Goal: Transaction & Acquisition: Obtain resource

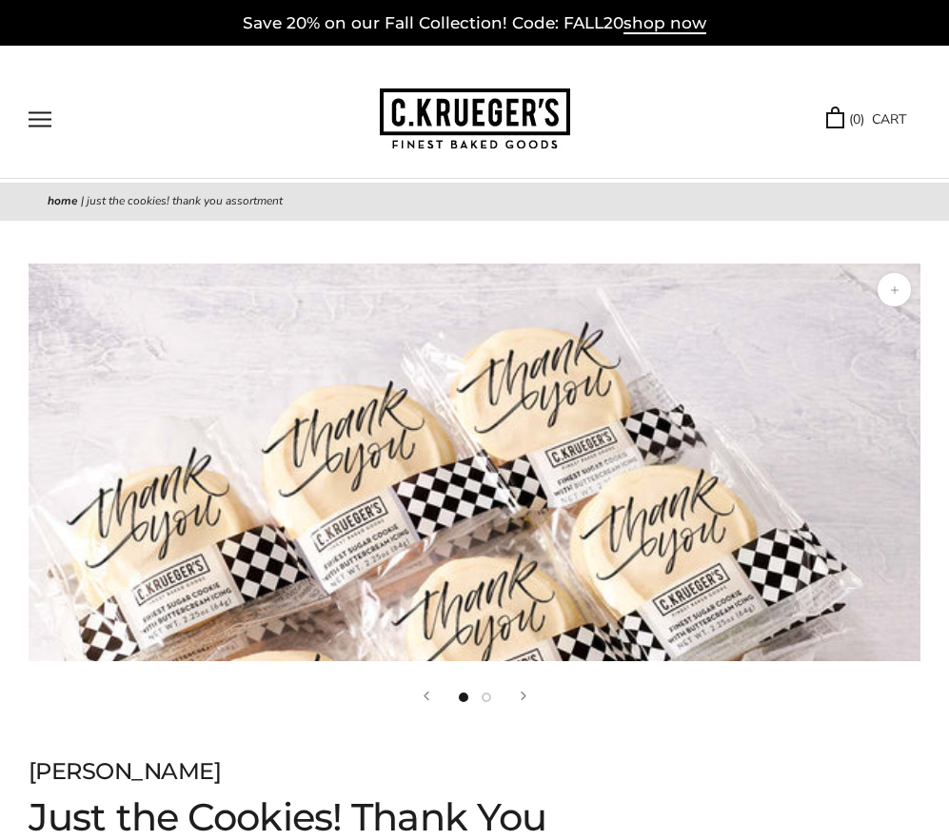
click at [33, 115] on button "Open navigation" at bounding box center [40, 119] width 23 height 16
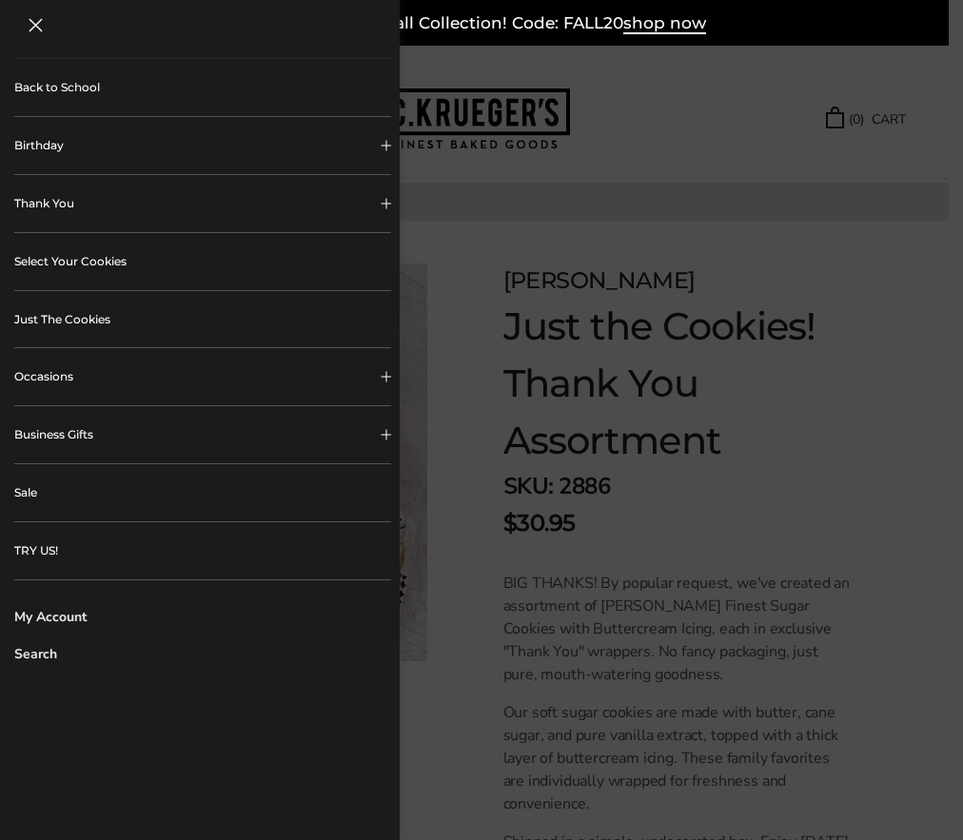
scroll to position [286, 0]
click at [344, 427] on button "Business Gifts" at bounding box center [202, 434] width 377 height 57
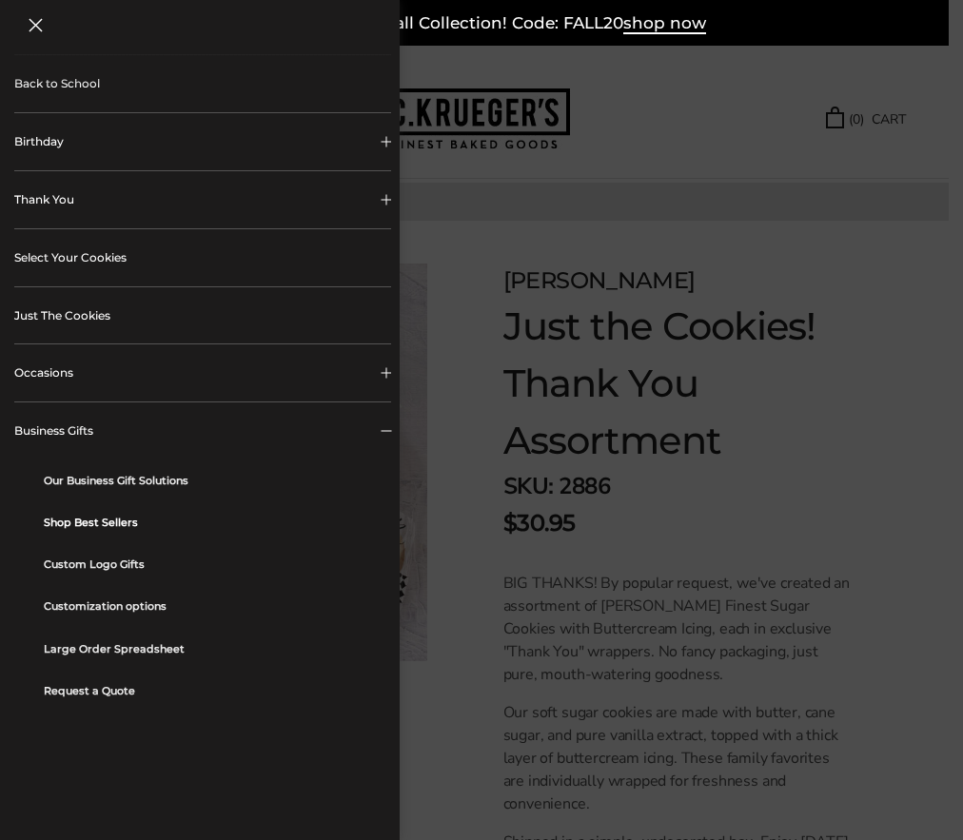
scroll to position [381, 0]
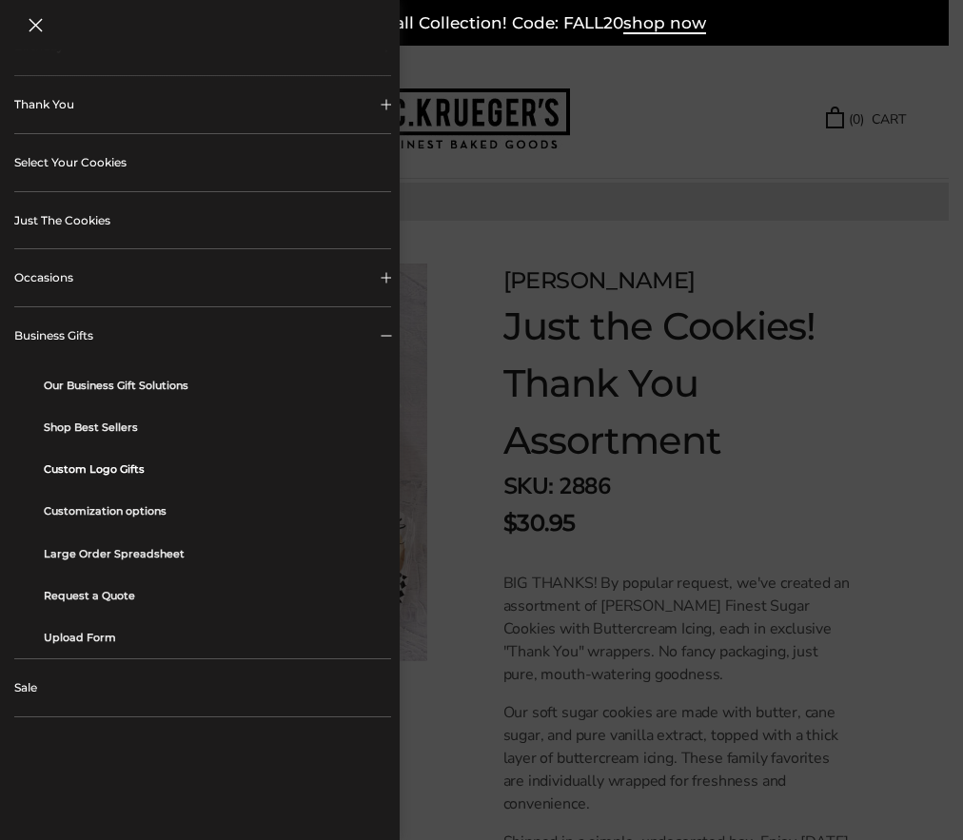
click at [126, 476] on link "Custom Logo Gifts" at bounding box center [210, 469] width 333 height 42
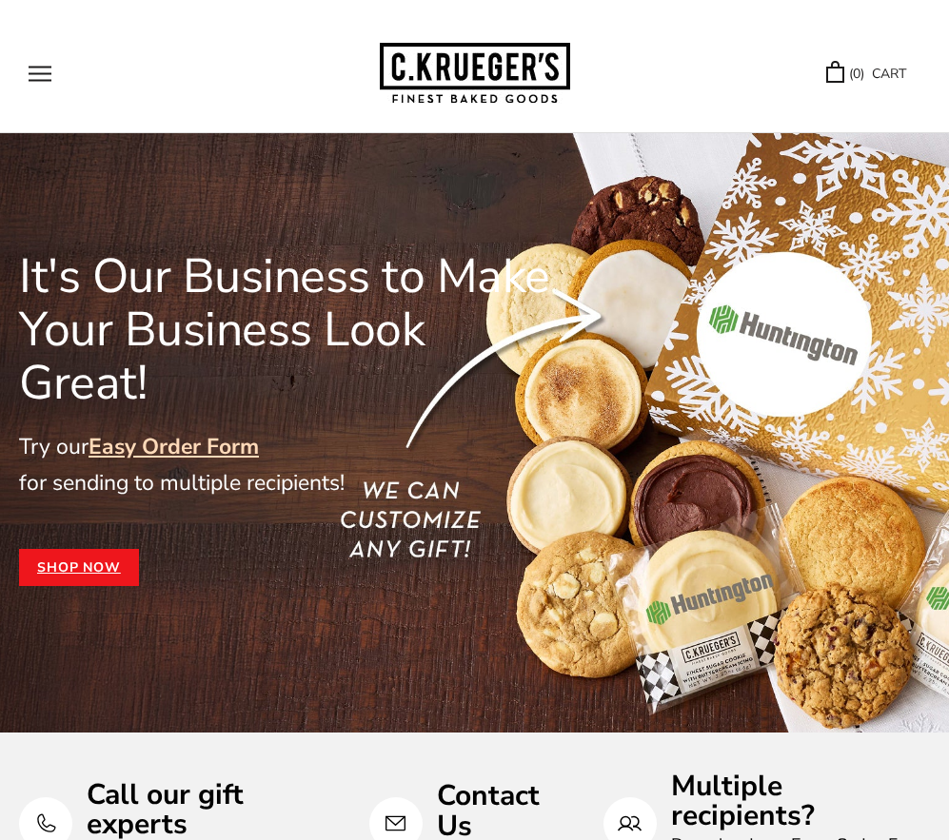
click at [70, 549] on link "Shop Now" at bounding box center [79, 568] width 120 height 38
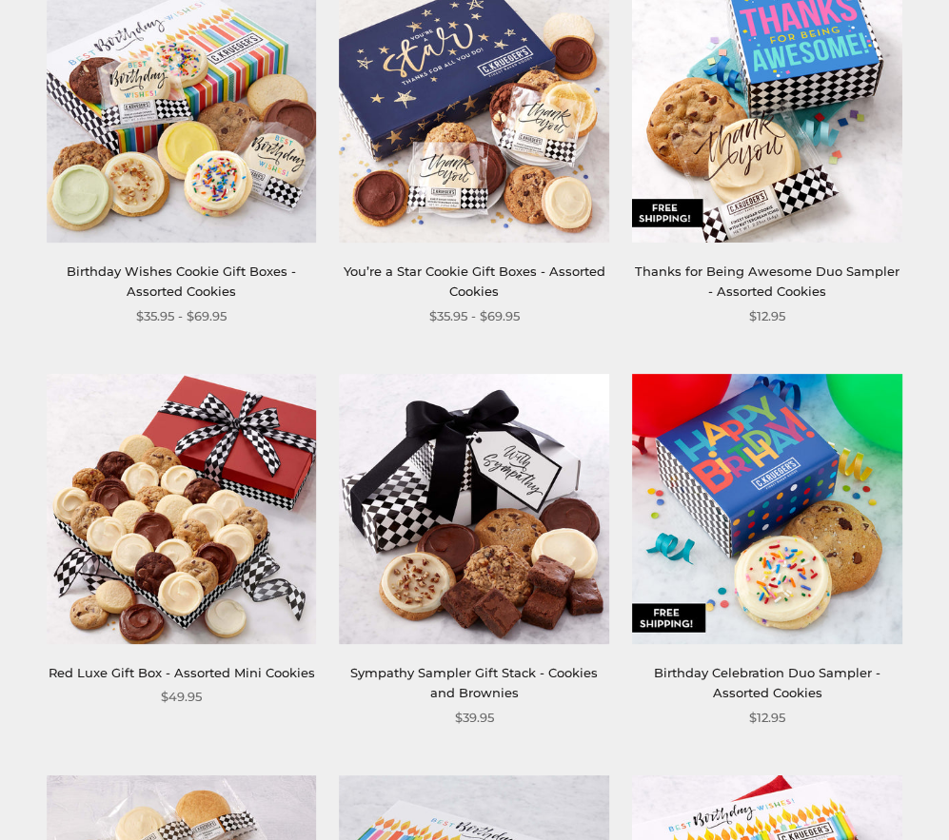
scroll to position [2094, 0]
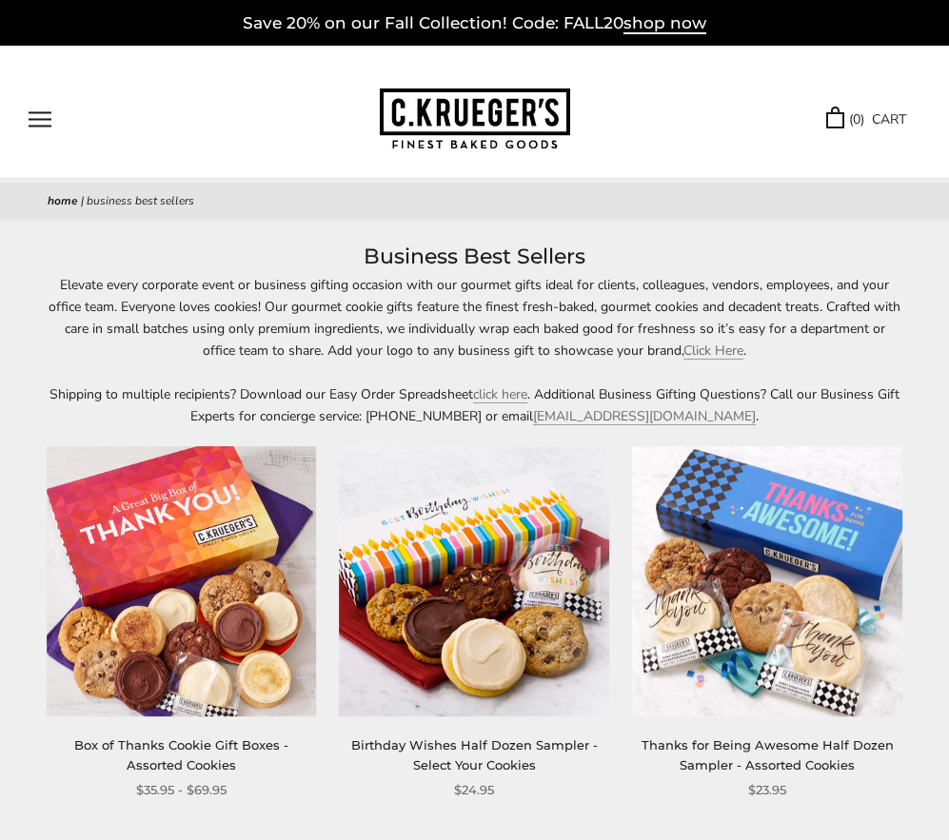
click at [38, 122] on button "Open navigation" at bounding box center [40, 119] width 23 height 16
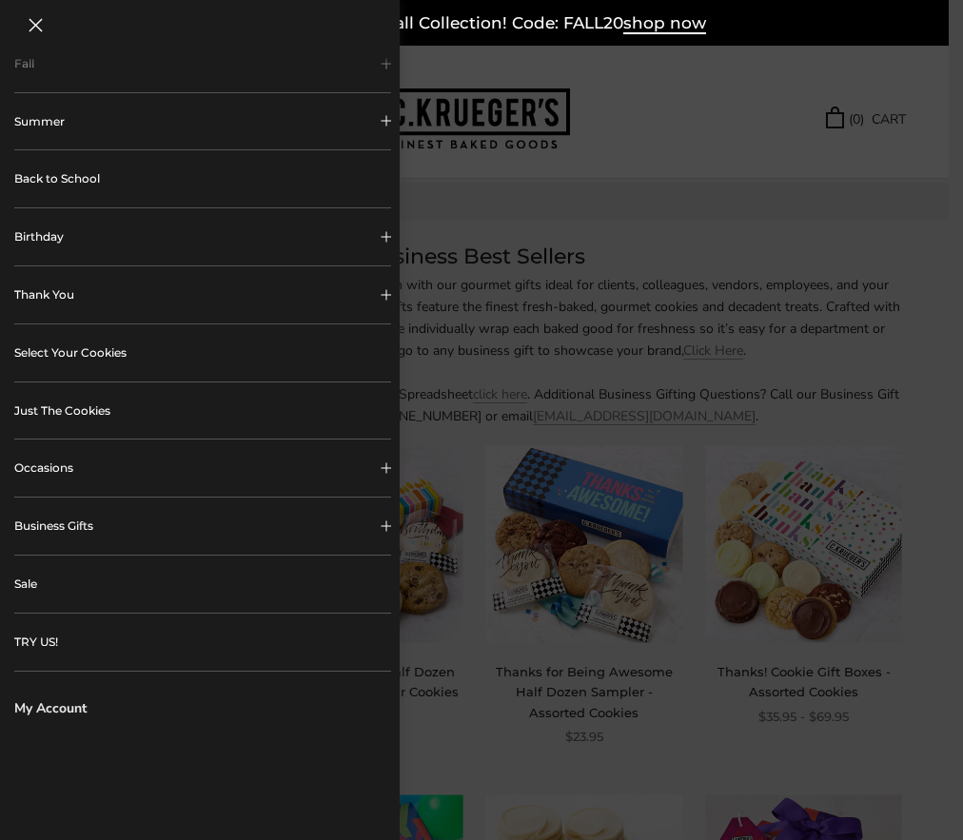
scroll to position [287, 0]
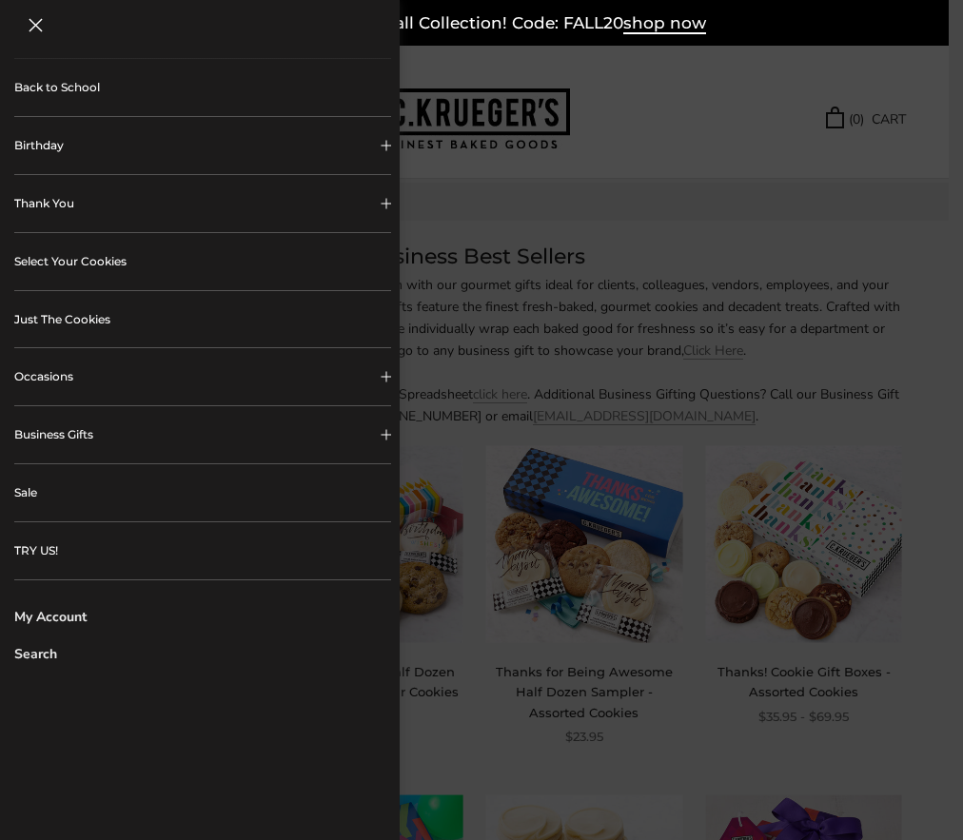
click at [352, 423] on button "Business Gifts" at bounding box center [202, 434] width 377 height 57
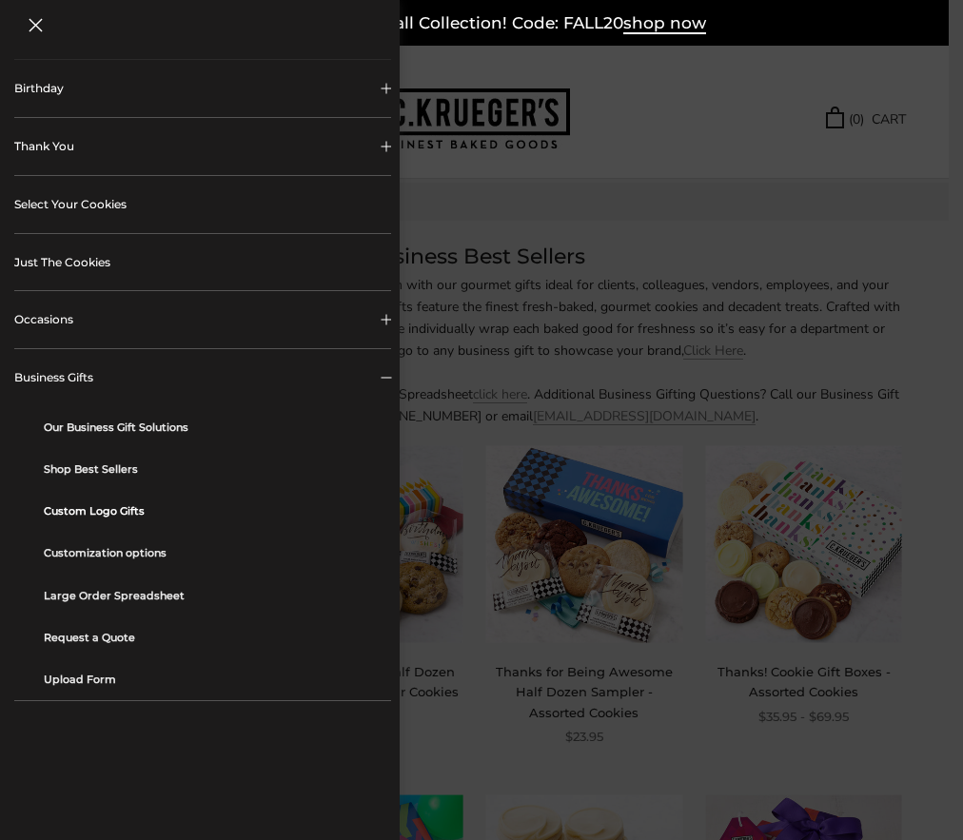
scroll to position [383, 0]
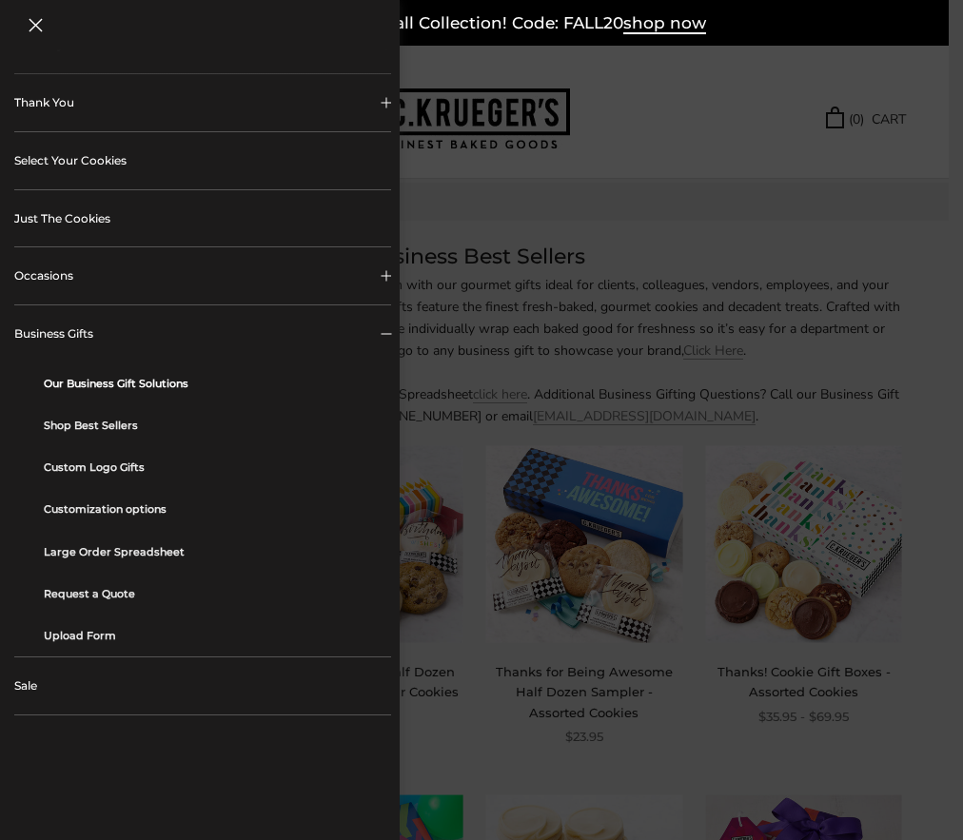
click at [122, 387] on link "Our Business Gift Solutions" at bounding box center [210, 384] width 333 height 42
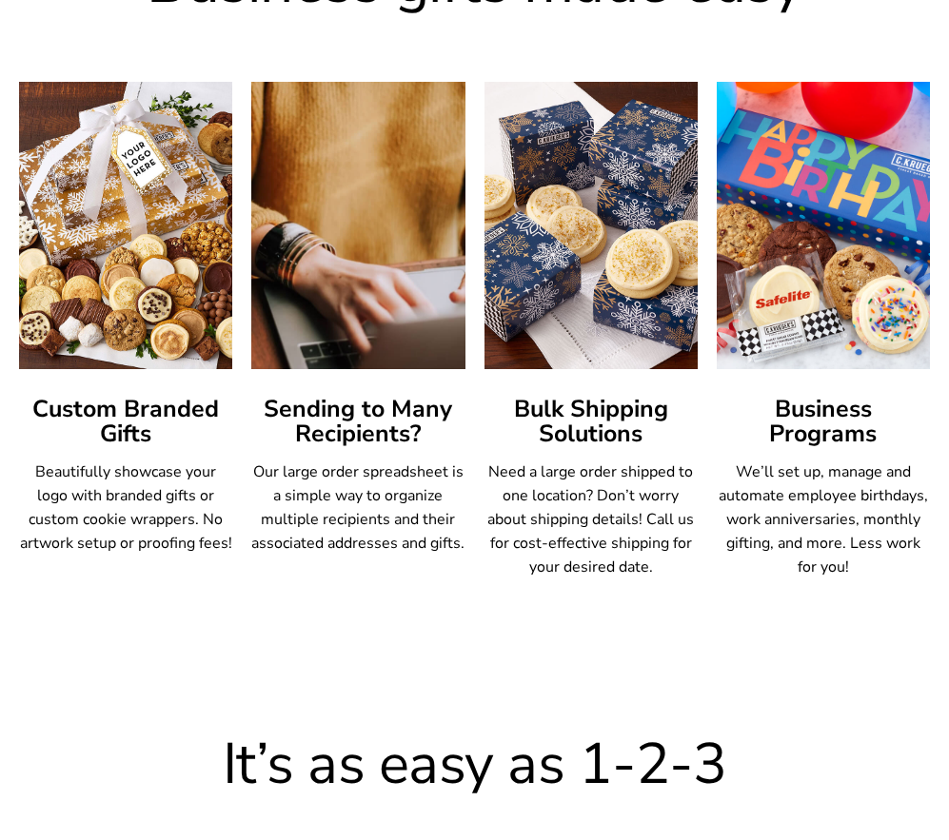
scroll to position [1142, 0]
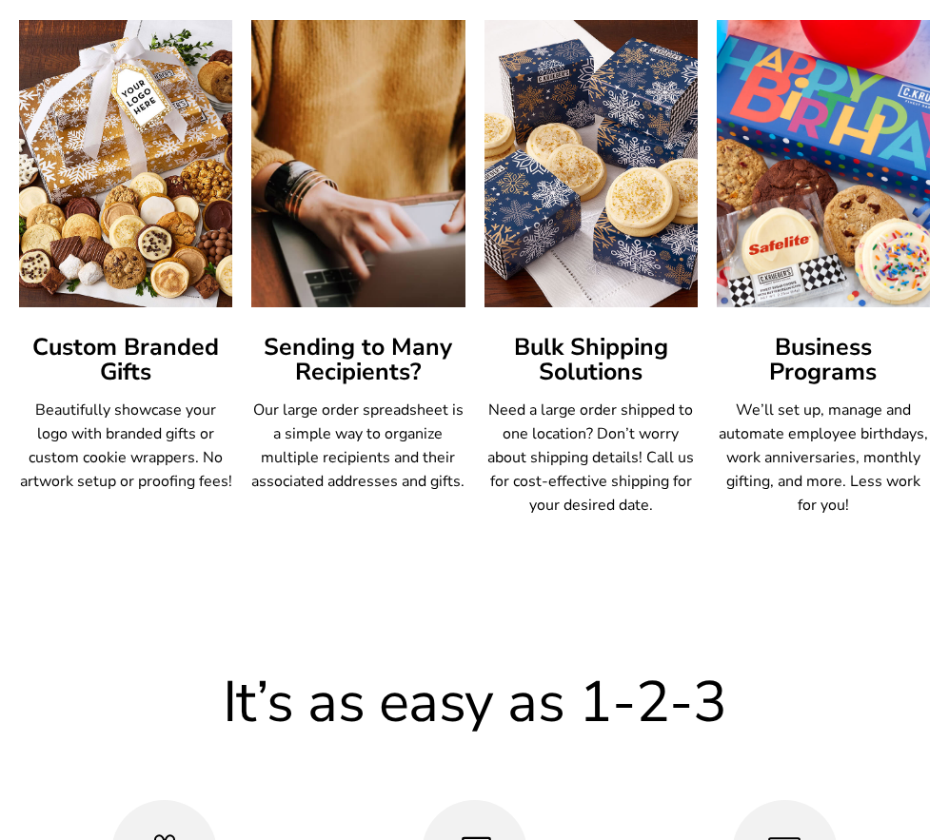
click at [795, 225] on img at bounding box center [823, 164] width 235 height 316
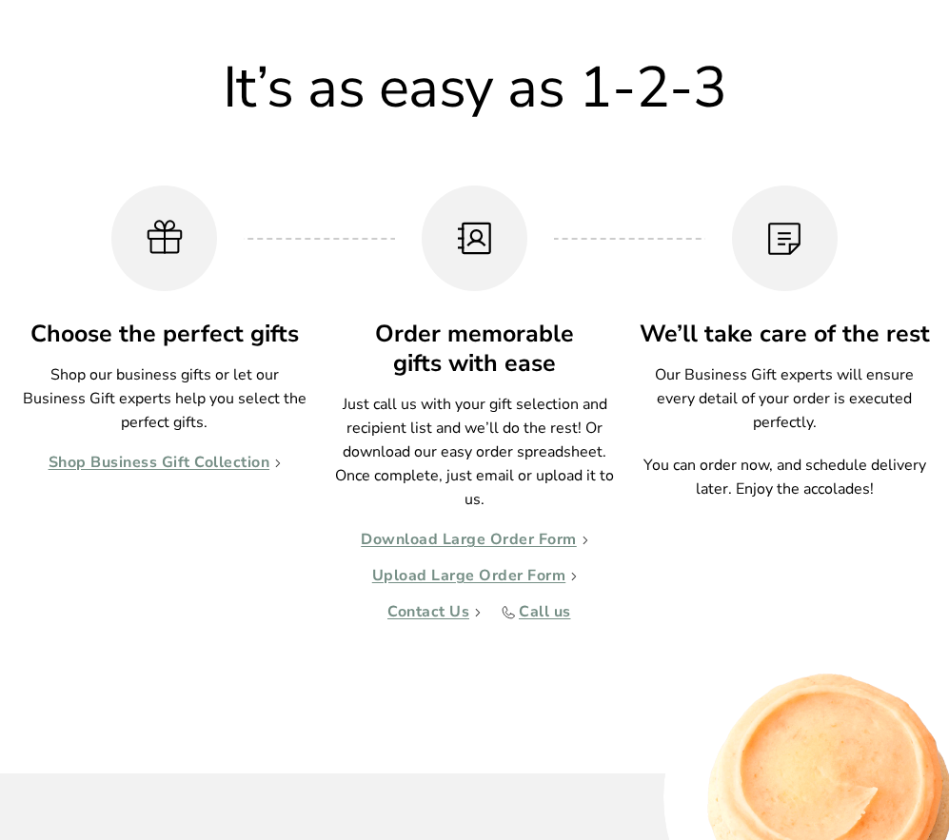
scroll to position [1713, 0]
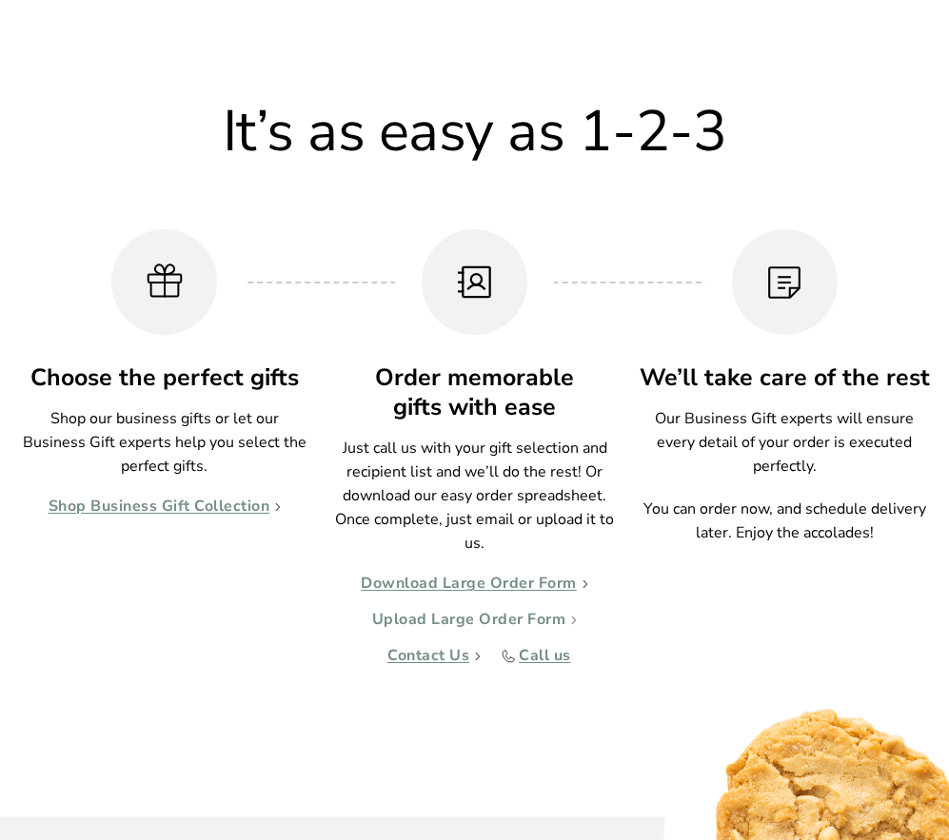
click at [502, 619] on link "Upload Large Order Form" at bounding box center [475, 620] width 206 height 19
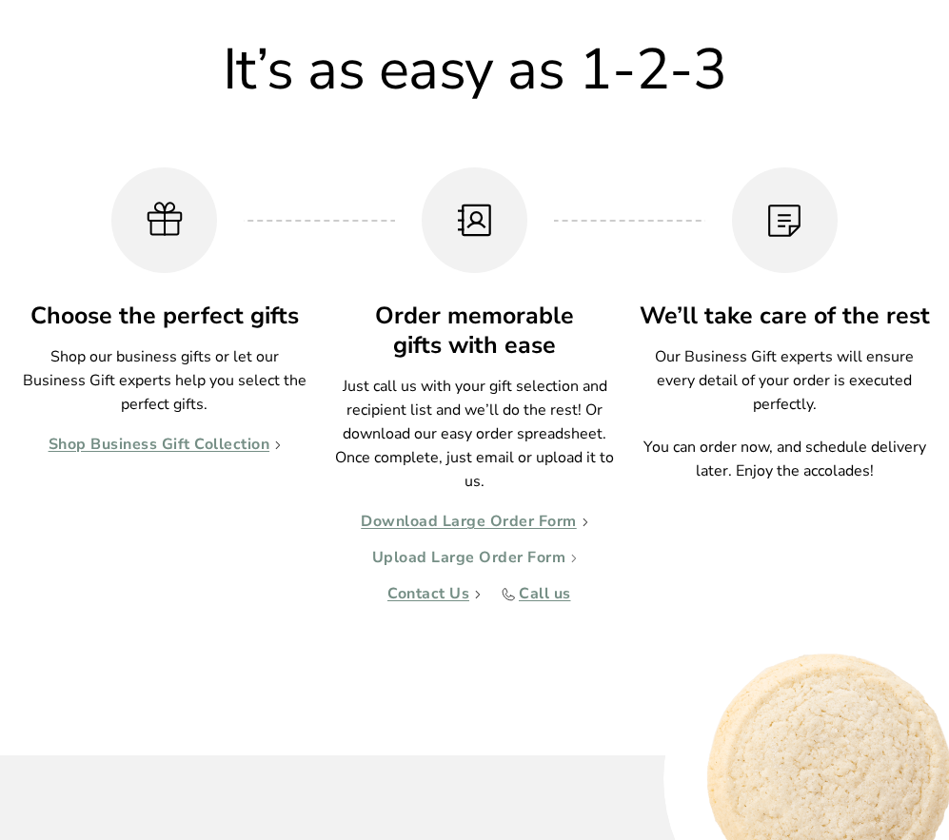
scroll to position [1808, 0]
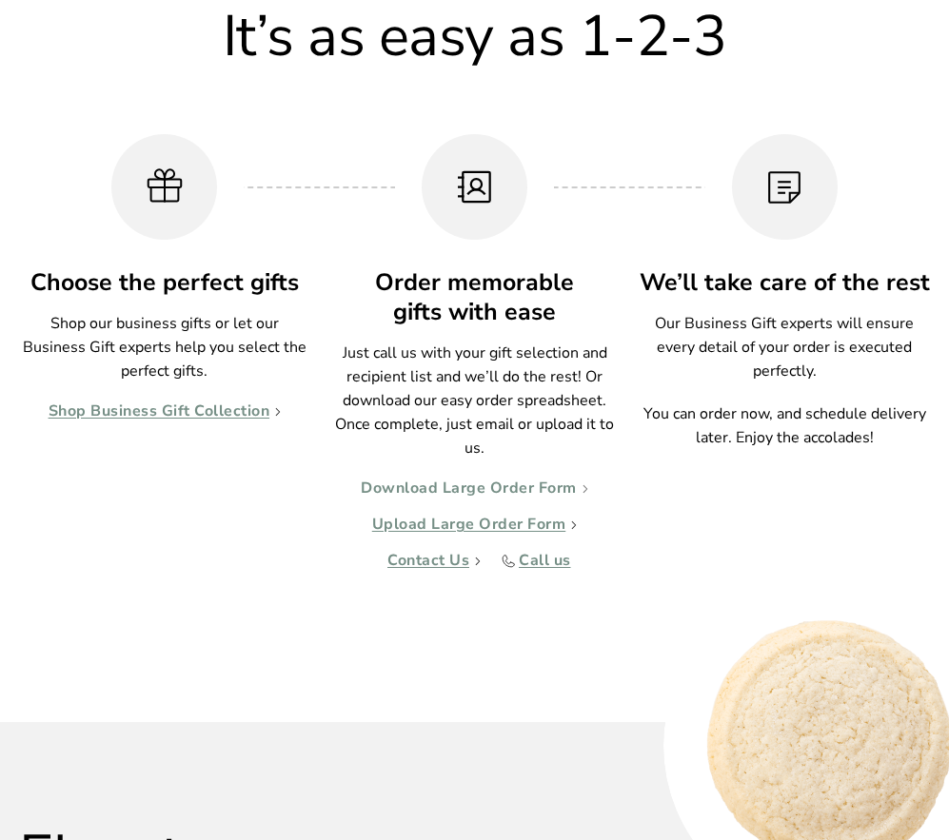
click at [472, 486] on link "Download Large Order Form" at bounding box center [474, 489] width 227 height 19
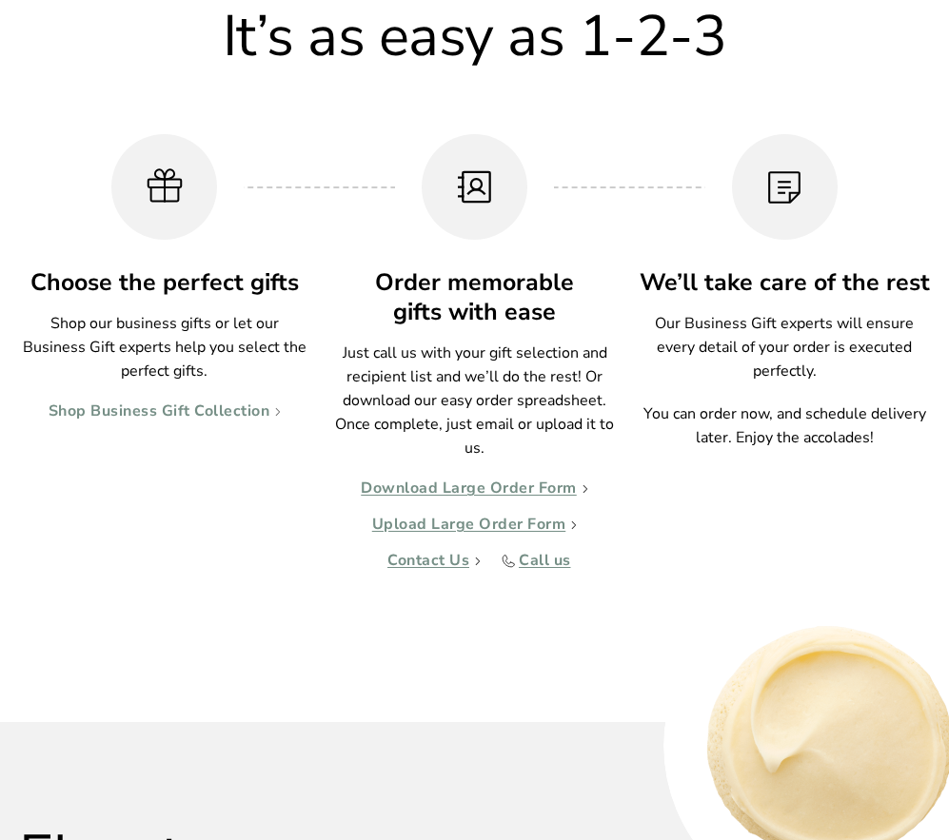
click at [212, 411] on link "Shop Business Gift Collection" at bounding box center [165, 412] width 233 height 19
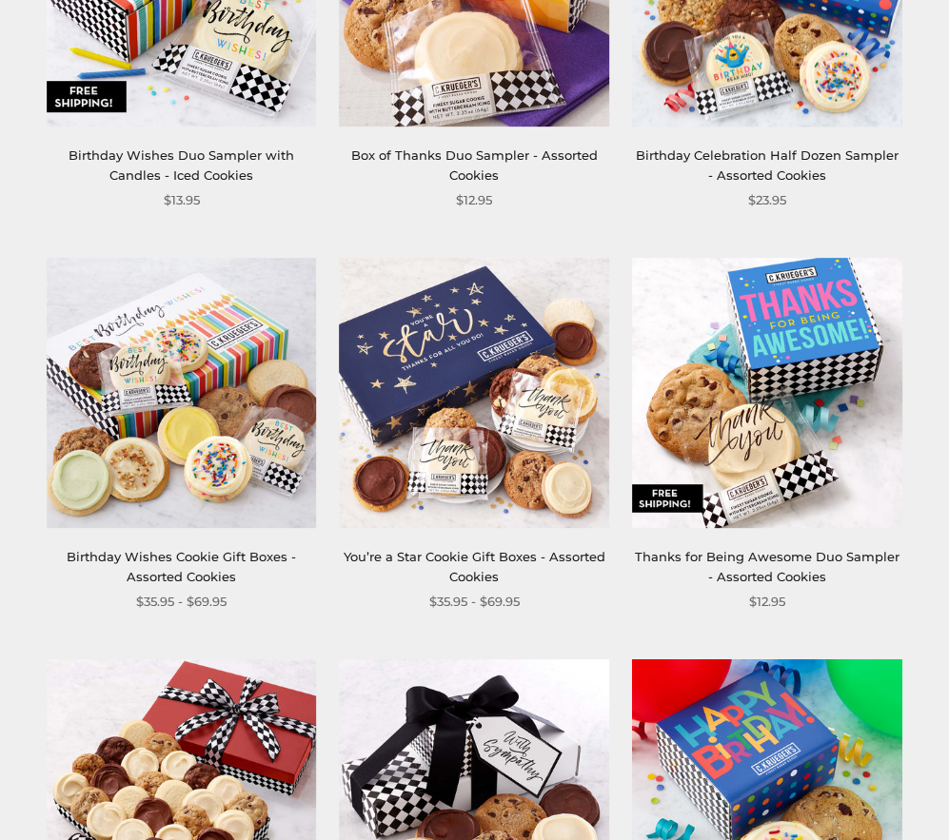
scroll to position [1999, 0]
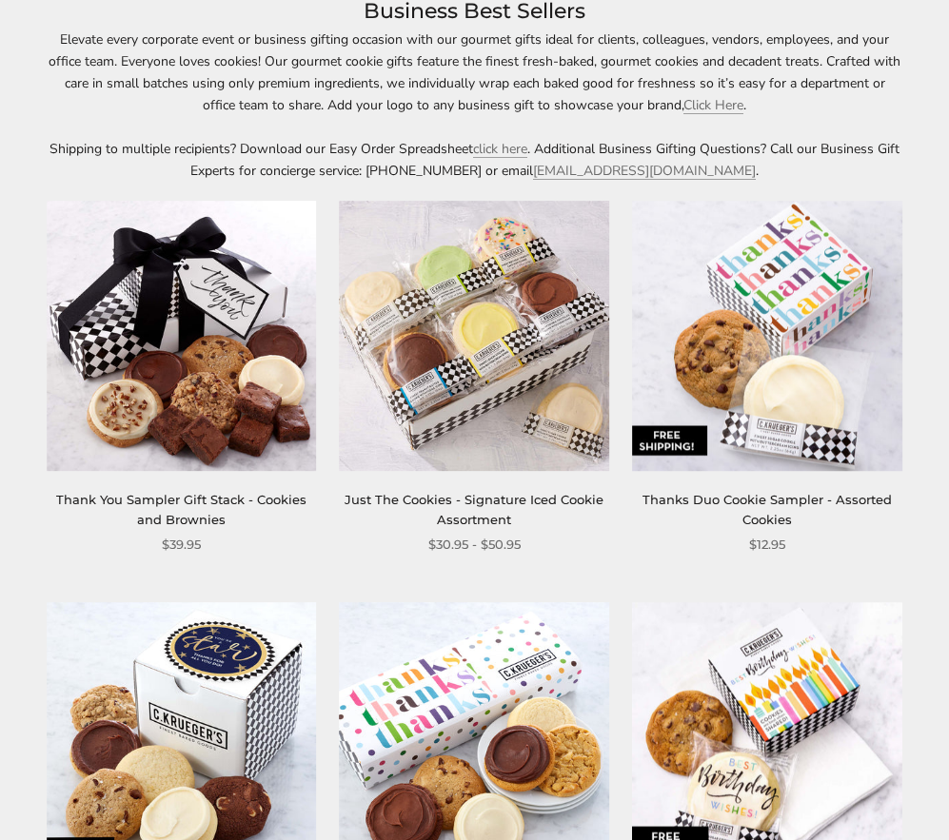
scroll to position [286, 0]
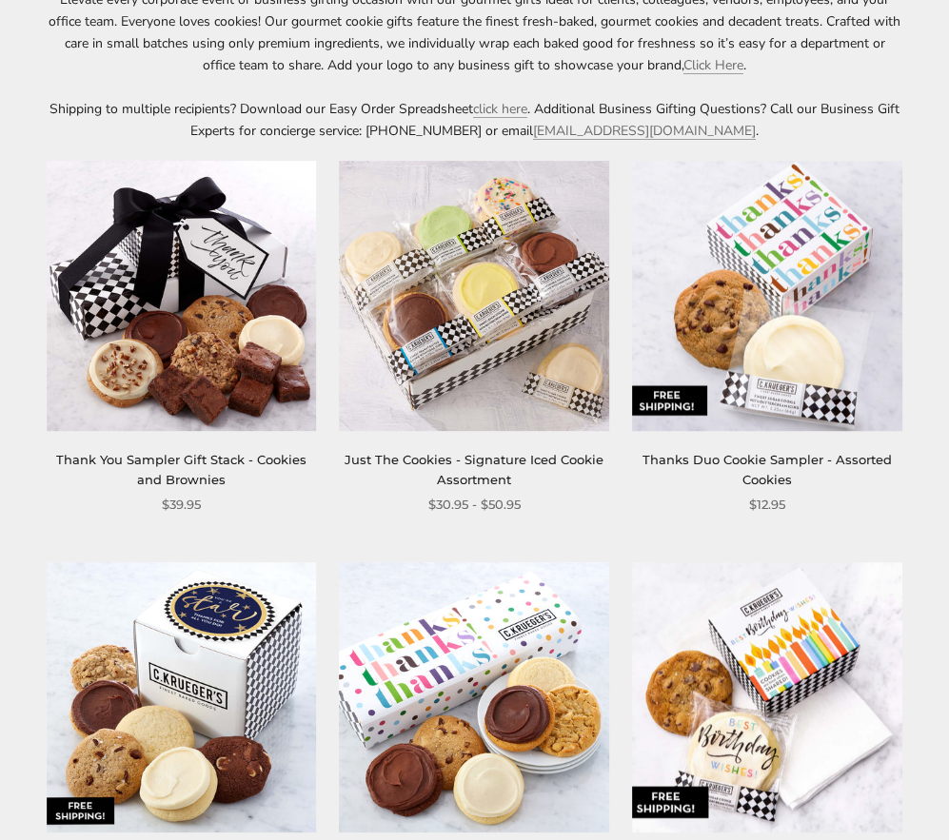
click at [392, 295] on img at bounding box center [475, 296] width 270 height 270
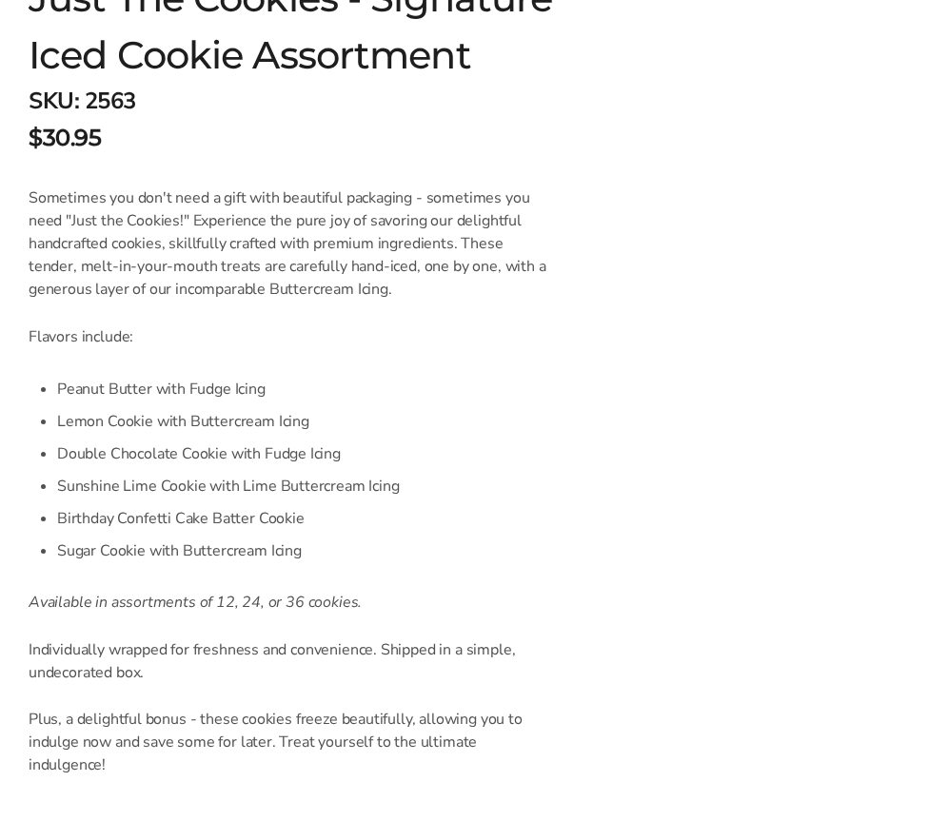
scroll to position [857, 0]
